Goal: Task Accomplishment & Management: Manage account settings

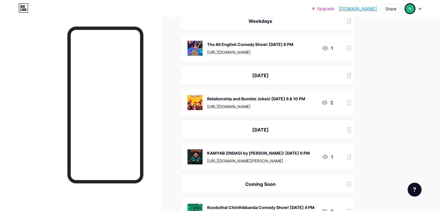
scroll to position [1388, 0]
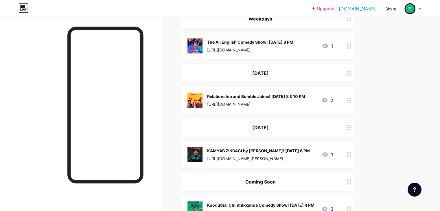
click at [354, 145] on div at bounding box center [349, 155] width 10 height 27
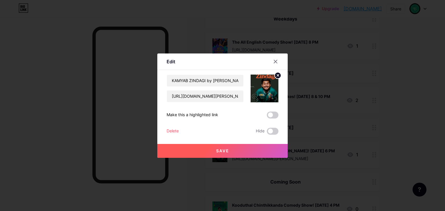
click at [178, 133] on div "Delete" at bounding box center [172, 131] width 12 height 7
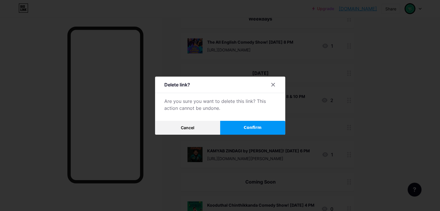
click at [266, 130] on button "Confirm" at bounding box center [252, 128] width 65 height 14
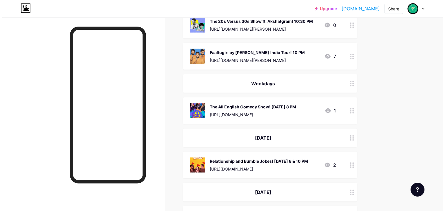
scroll to position [1323, 0]
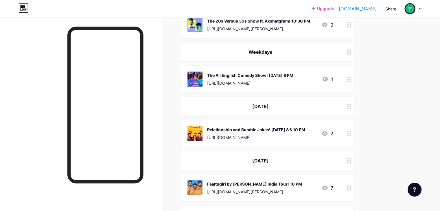
click at [293, 181] on div "Faaltugiri by [PERSON_NAME] India Tour! 10 PM" at bounding box center [254, 184] width 95 height 6
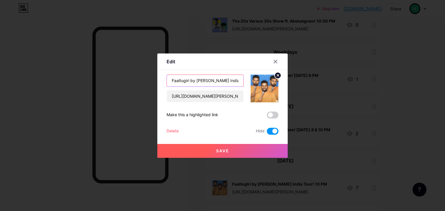
click at [237, 79] on input "Faaltugiri by [PERSON_NAME] India Tour! 10 PM" at bounding box center [205, 81] width 76 height 12
type input "Faaltugiri by [PERSON_NAME] India Tour! 6 PM"
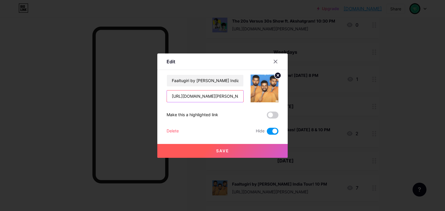
click at [206, 97] on input "[URL][DOMAIN_NAME][PERSON_NAME]" at bounding box center [205, 97] width 76 height 12
paste input "?webview=true"
type input "[URL][DOMAIN_NAME][PERSON_NAME]"
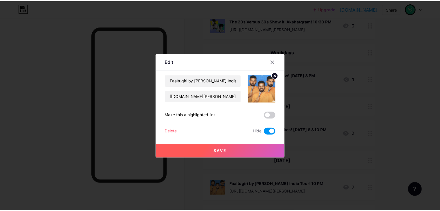
scroll to position [0, 0]
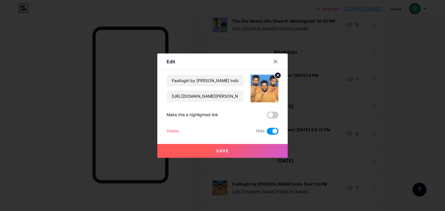
click at [228, 149] on span "Save" at bounding box center [222, 151] width 13 height 5
click at [271, 130] on span at bounding box center [273, 131] width 12 height 7
click at [267, 133] on input "checkbox" at bounding box center [267, 133] width 0 height 0
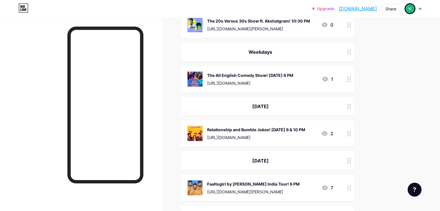
click at [300, 181] on div "Faaltugiri by [PERSON_NAME] India Tour! 6 PM" at bounding box center [253, 184] width 93 height 6
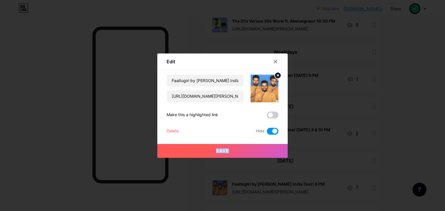
drag, startPoint x: 276, startPoint y: 132, endPoint x: 265, endPoint y: 154, distance: 24.2
click at [265, 135] on div "Faaltugiri by [PERSON_NAME] India Tour! 6 PM [URL][DOMAIN_NAME][PERSON_NAME] Ma…" at bounding box center [222, 105] width 112 height 60
click at [274, 131] on span at bounding box center [273, 131] width 12 height 7
click at [267, 133] on input "checkbox" at bounding box center [267, 133] width 0 height 0
click at [270, 153] on button "Save" at bounding box center [222, 151] width 130 height 14
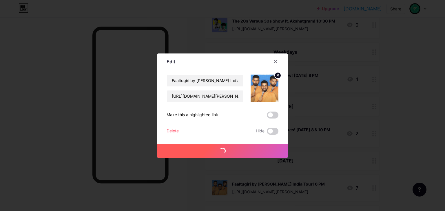
click at [402, 114] on div at bounding box center [222, 105] width 445 height 211
